Goal: Complete application form

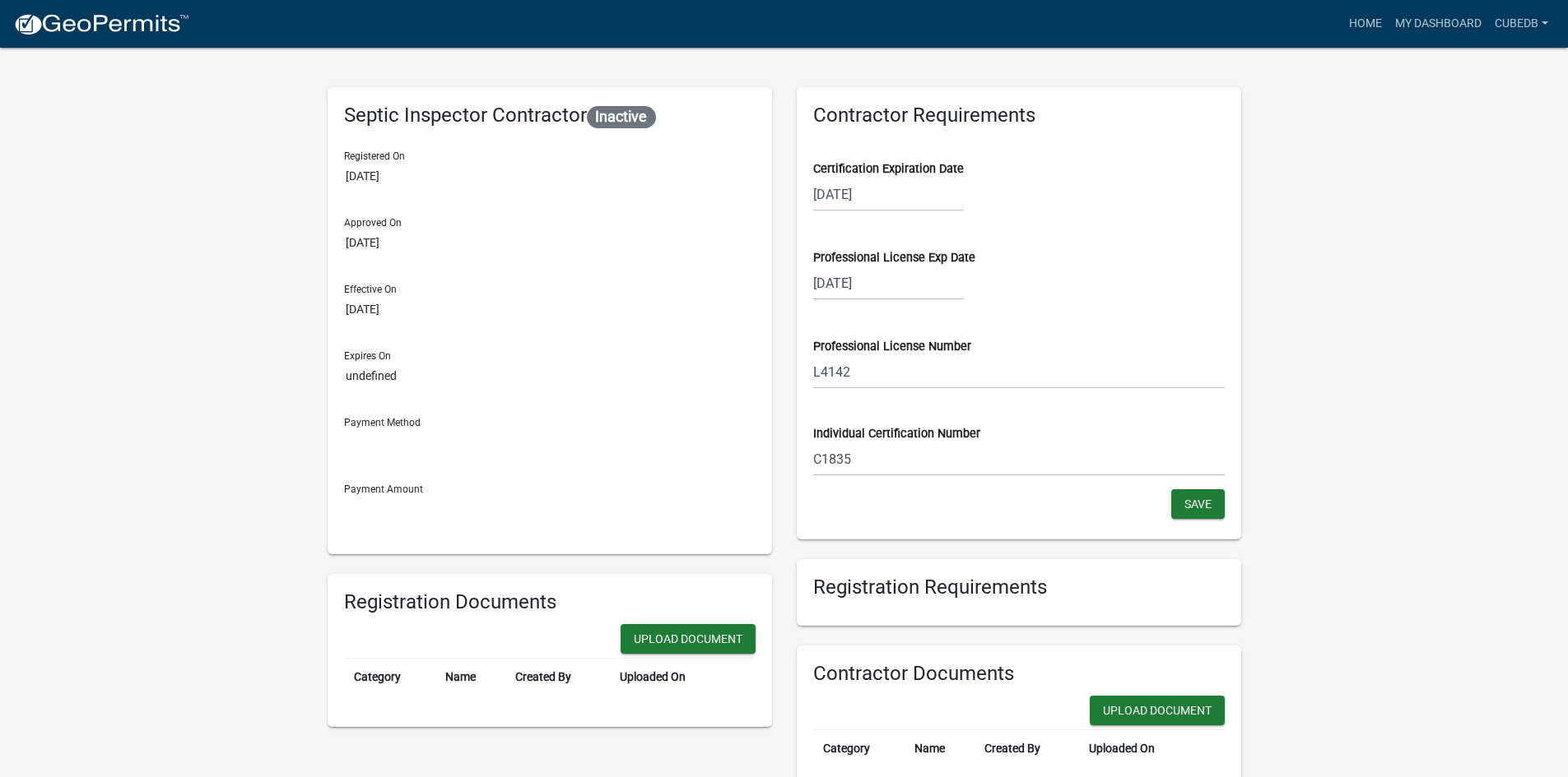
select select "9"
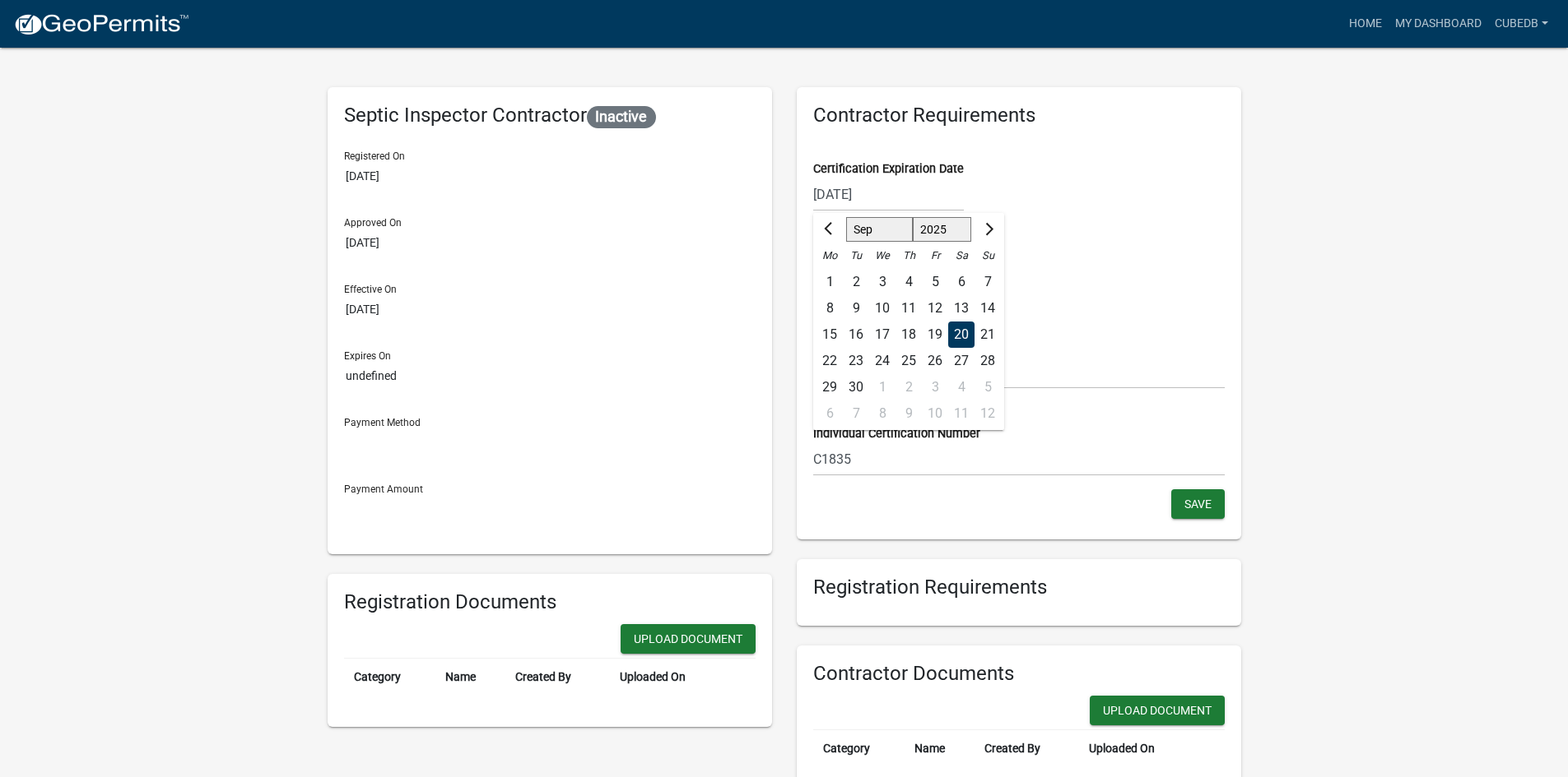
drag, startPoint x: 895, startPoint y: 190, endPoint x: 870, endPoint y: 191, distance: 25.0
click at [870, 191] on input "[DATE]" at bounding box center [888, 194] width 150 height 33
click at [948, 230] on select "1525 1526 1527 1528 1529 1530 1531 1532 1533 1534 1535 1536 1537 1538 1539 1540…" at bounding box center [942, 229] width 59 height 25
select select "2028"
click at [912, 217] on select "1525 1526 1527 1528 1529 1530 1531 1532 1533 1534 1535 1536 1537 1538 1539 1540…" at bounding box center [942, 229] width 59 height 25
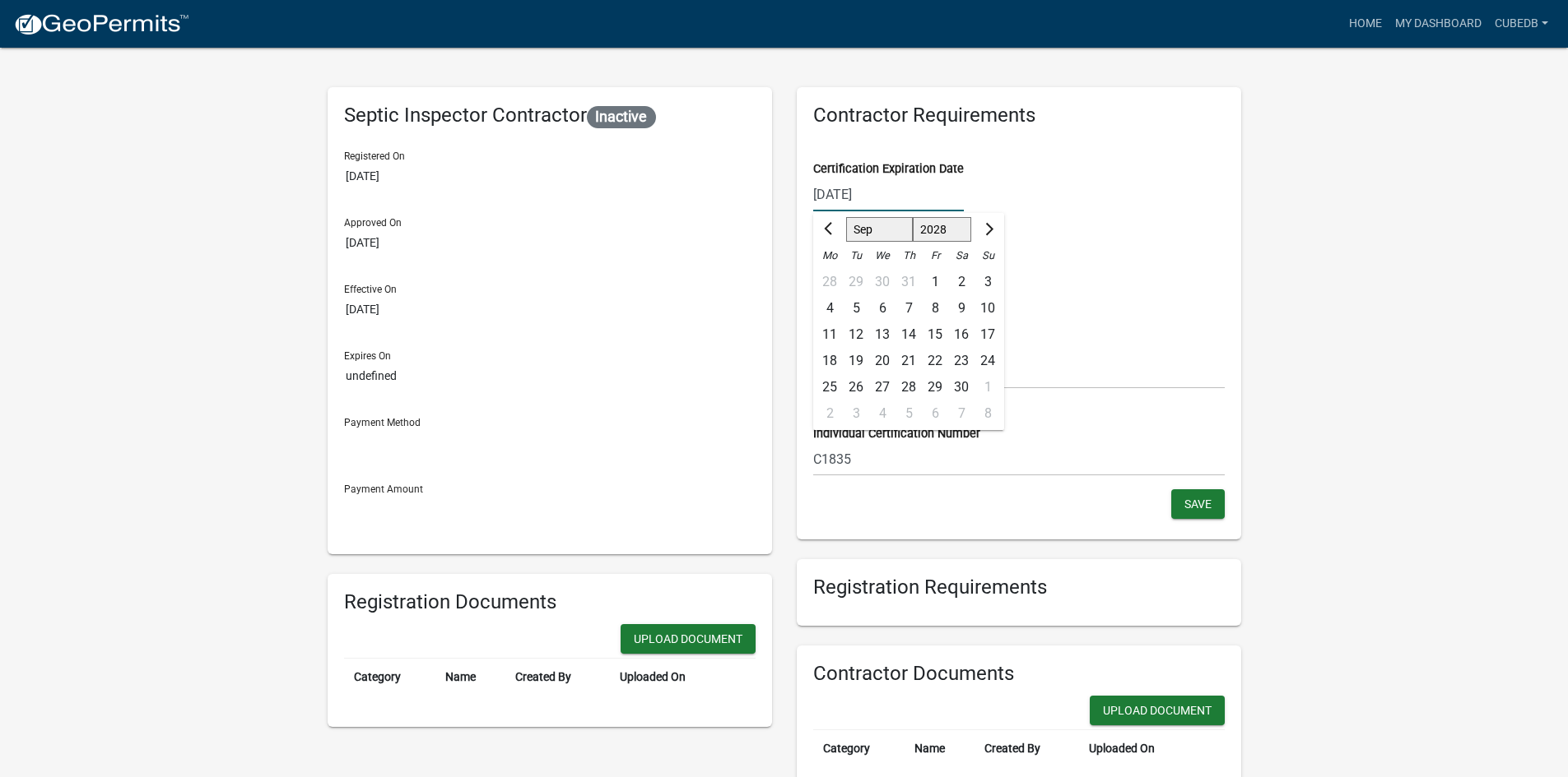
click at [880, 360] on div "20" at bounding box center [882, 361] width 26 height 26
type input "[DATE]"
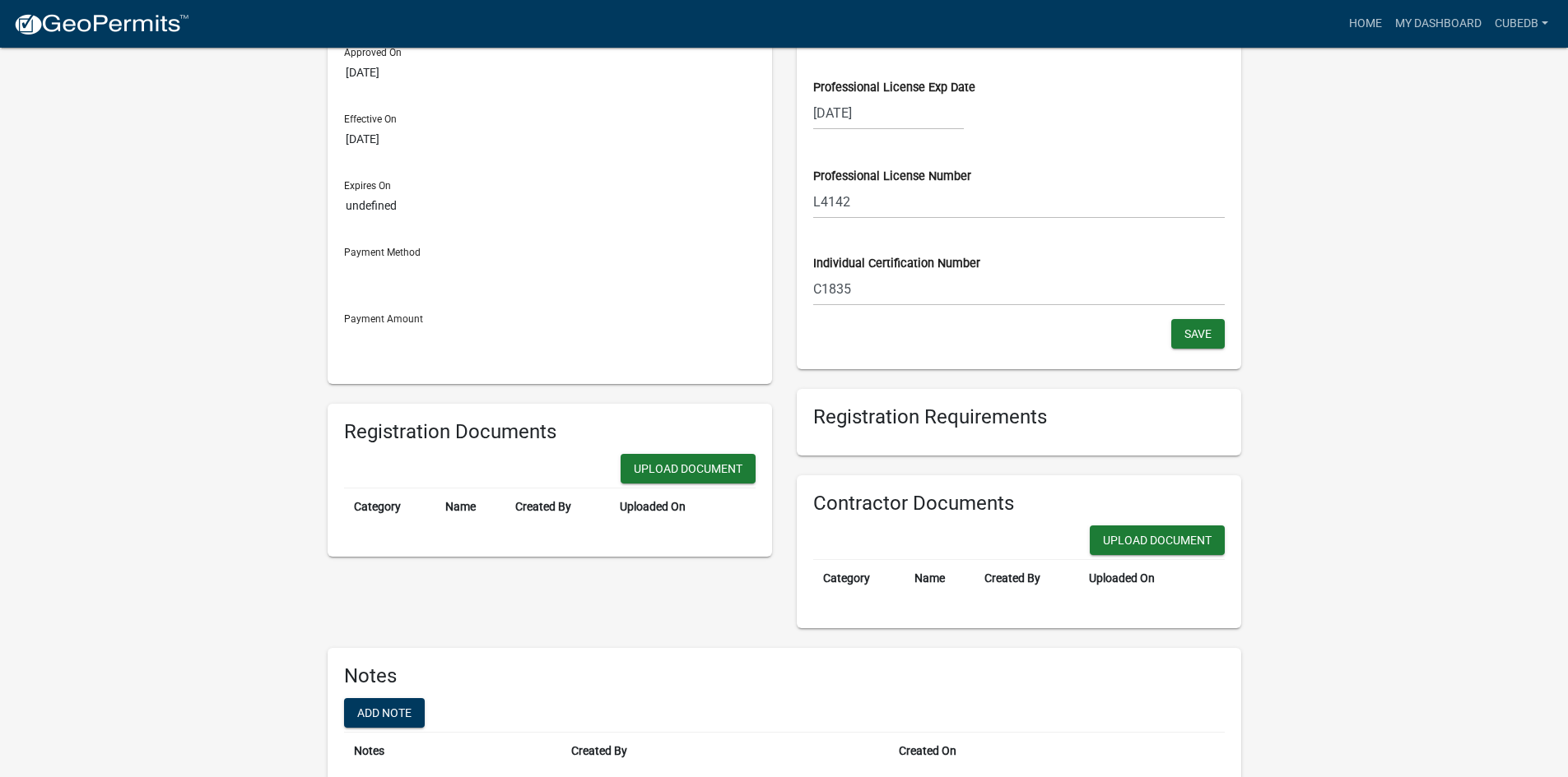
scroll to position [192, 0]
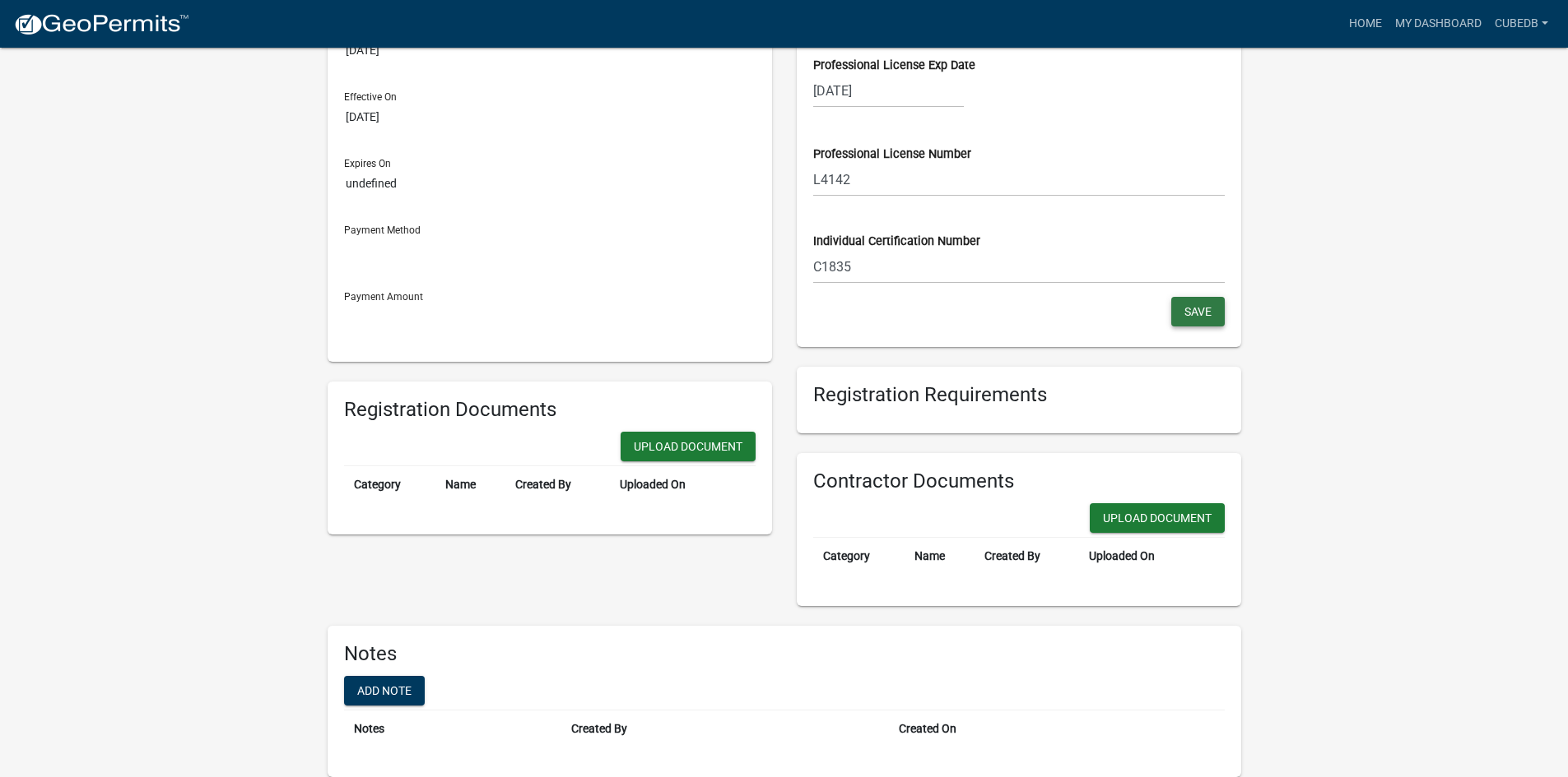
click at [1190, 314] on span "Save" at bounding box center [1197, 312] width 27 height 13
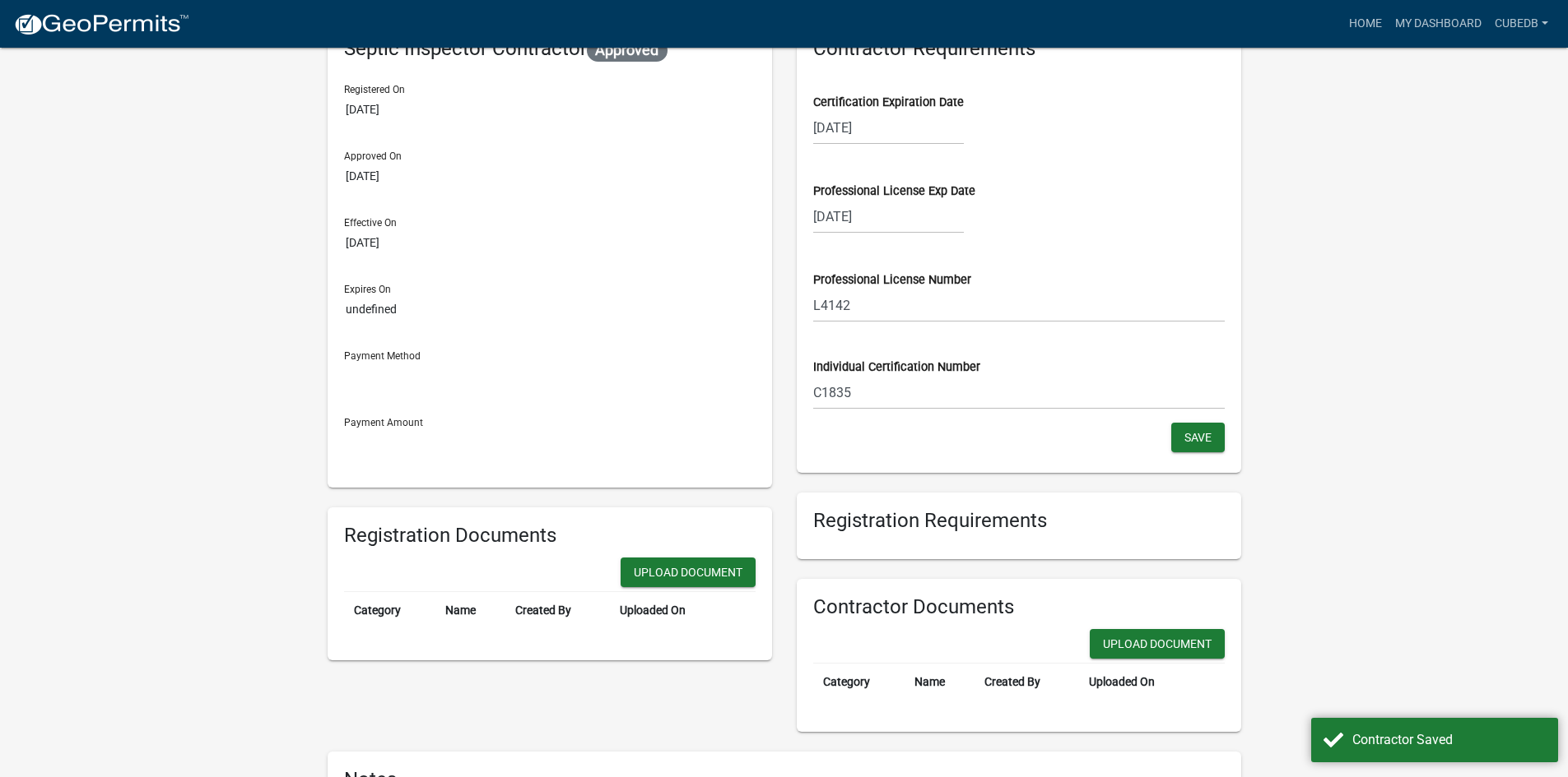
scroll to position [0, 0]
